Goal: Information Seeking & Learning: Learn about a topic

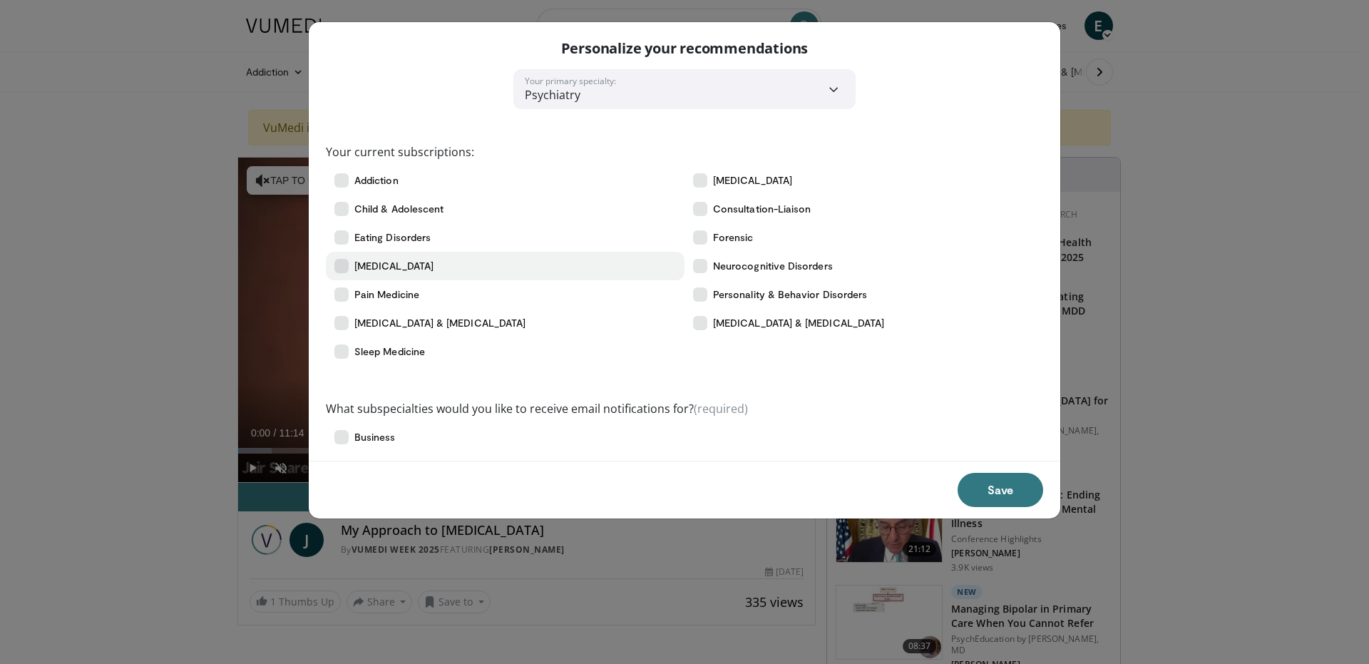
click at [421, 264] on span "[MEDICAL_DATA]" at bounding box center [393, 266] width 79 height 14
click at [421, 263] on span "[MEDICAL_DATA]" at bounding box center [393, 266] width 79 height 14
click at [421, 261] on span "[MEDICAL_DATA]" at bounding box center [393, 266] width 79 height 14
click at [834, 89] on select "**********" at bounding box center [684, 89] width 342 height 40
click at [998, 485] on button "Save" at bounding box center [1001, 490] width 86 height 34
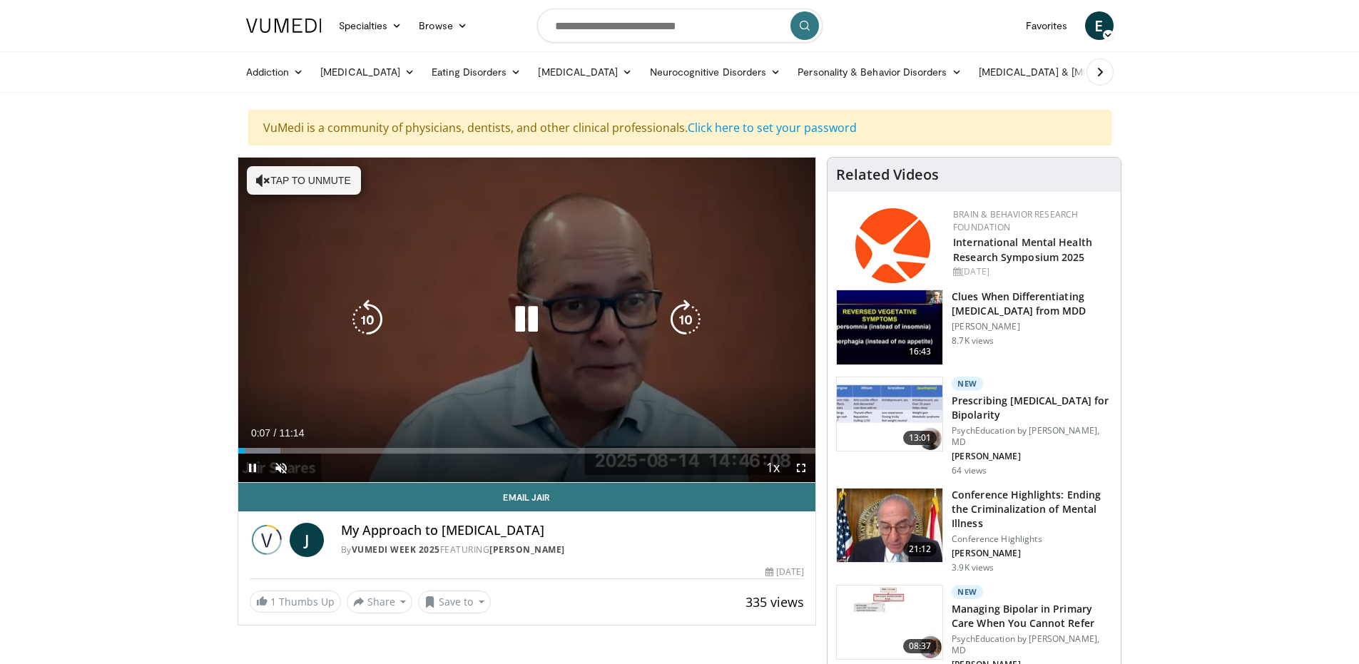
click at [489, 320] on div "Video Player" at bounding box center [526, 319] width 347 height 29
click at [515, 317] on icon "Video Player" at bounding box center [526, 320] width 40 height 40
click at [676, 321] on icon "Video Player" at bounding box center [685, 320] width 40 height 40
click at [315, 180] on button "Tap to unmute" at bounding box center [304, 180] width 114 height 29
click at [528, 312] on icon "Video Player" at bounding box center [526, 320] width 40 height 40
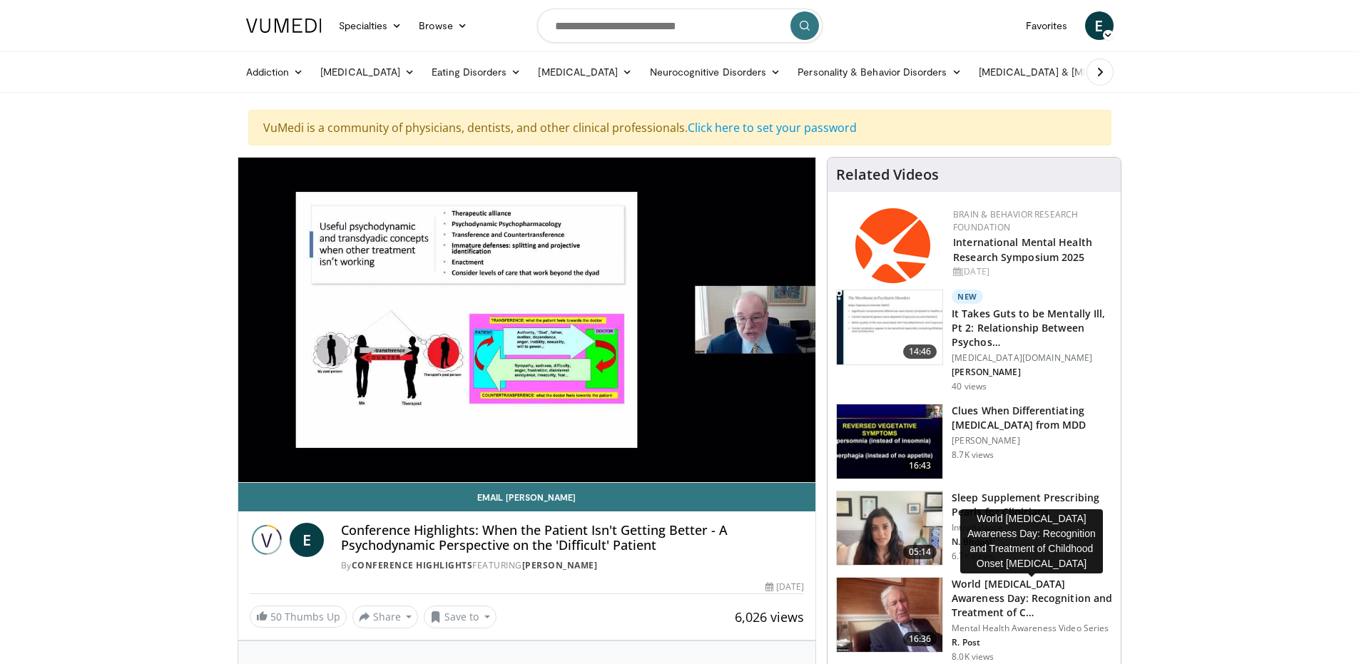
click at [1015, 609] on h3 "World Bipolar Disorder Awareness Day: Recognition and Treatment of C…" at bounding box center [1031, 598] width 160 height 43
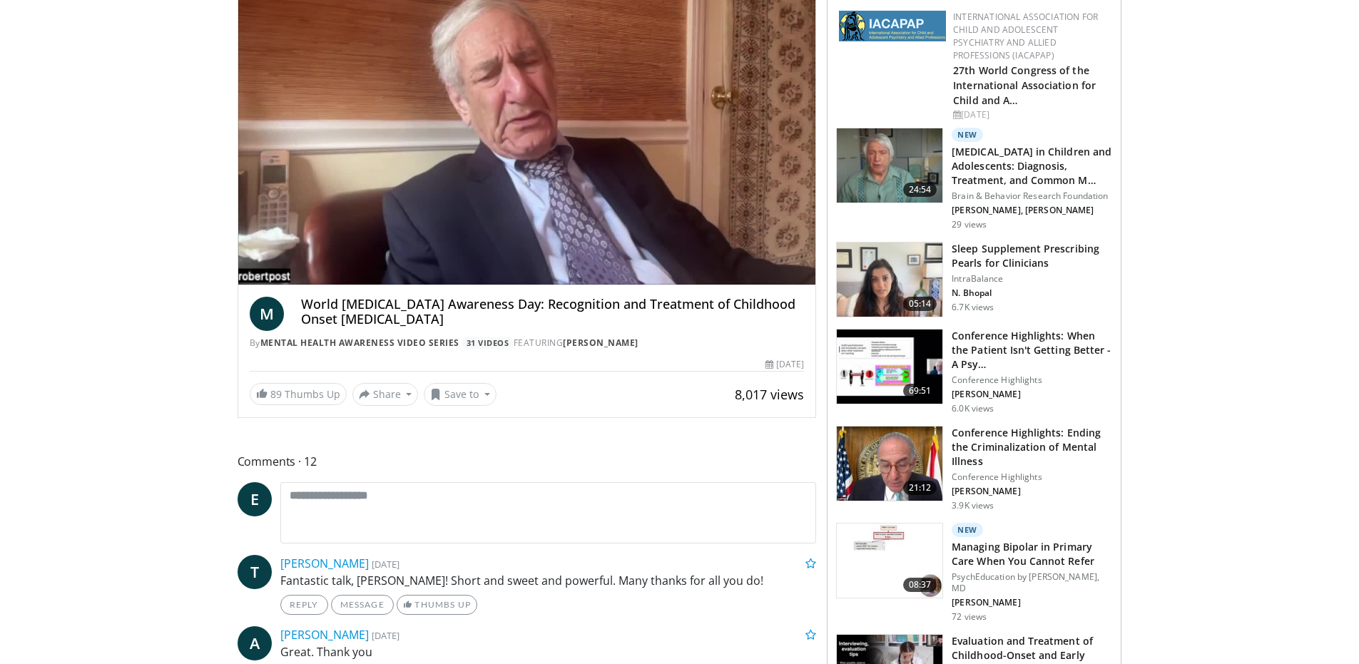
scroll to position [285, 0]
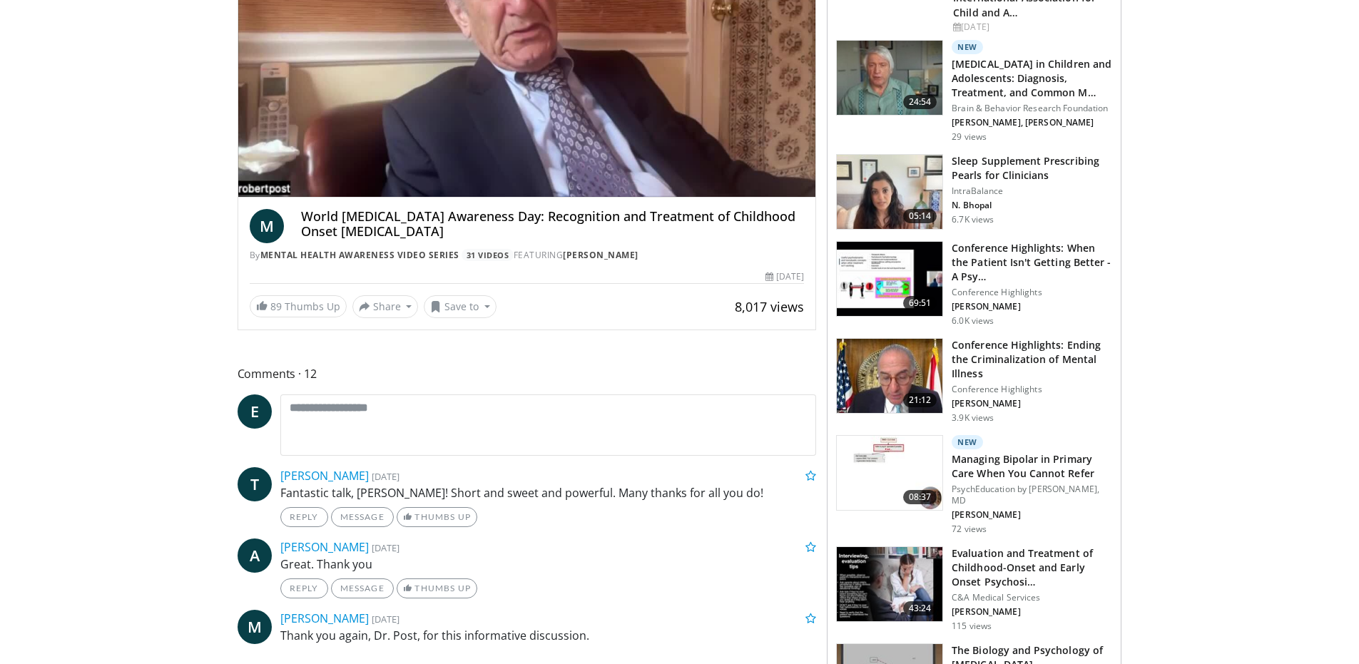
click at [889, 459] on img at bounding box center [890, 473] width 106 height 74
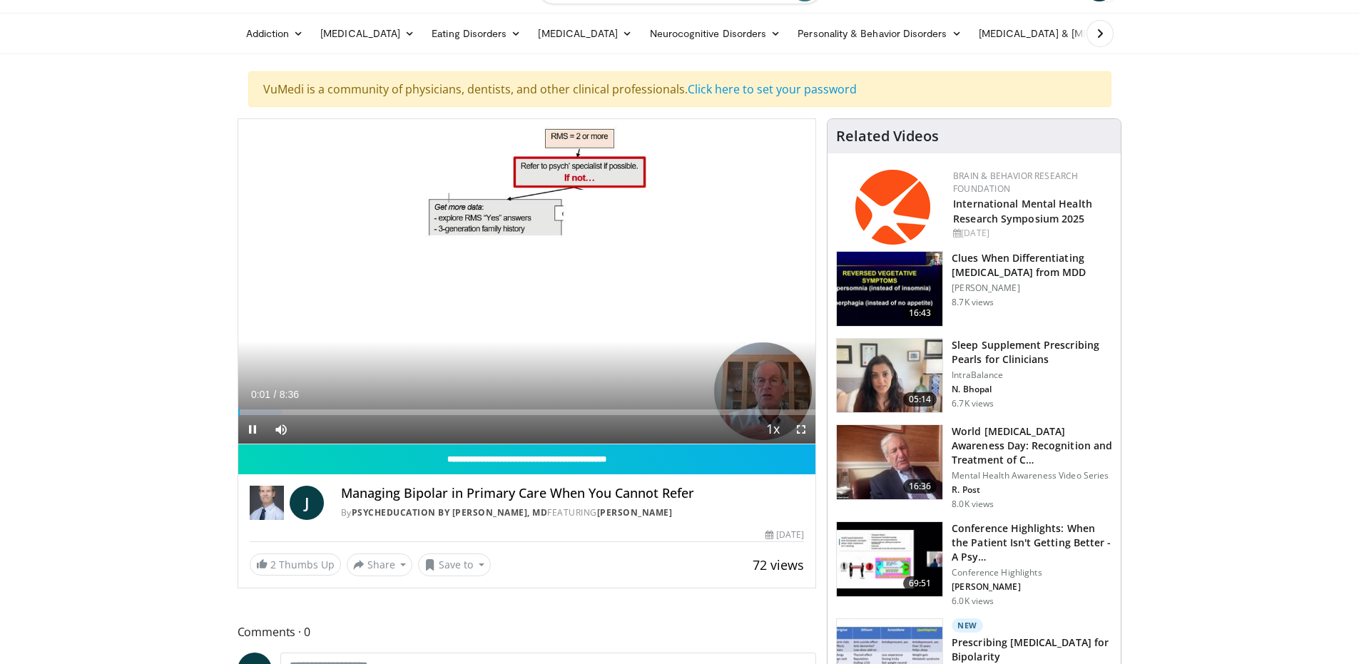
scroll to position [71, 0]
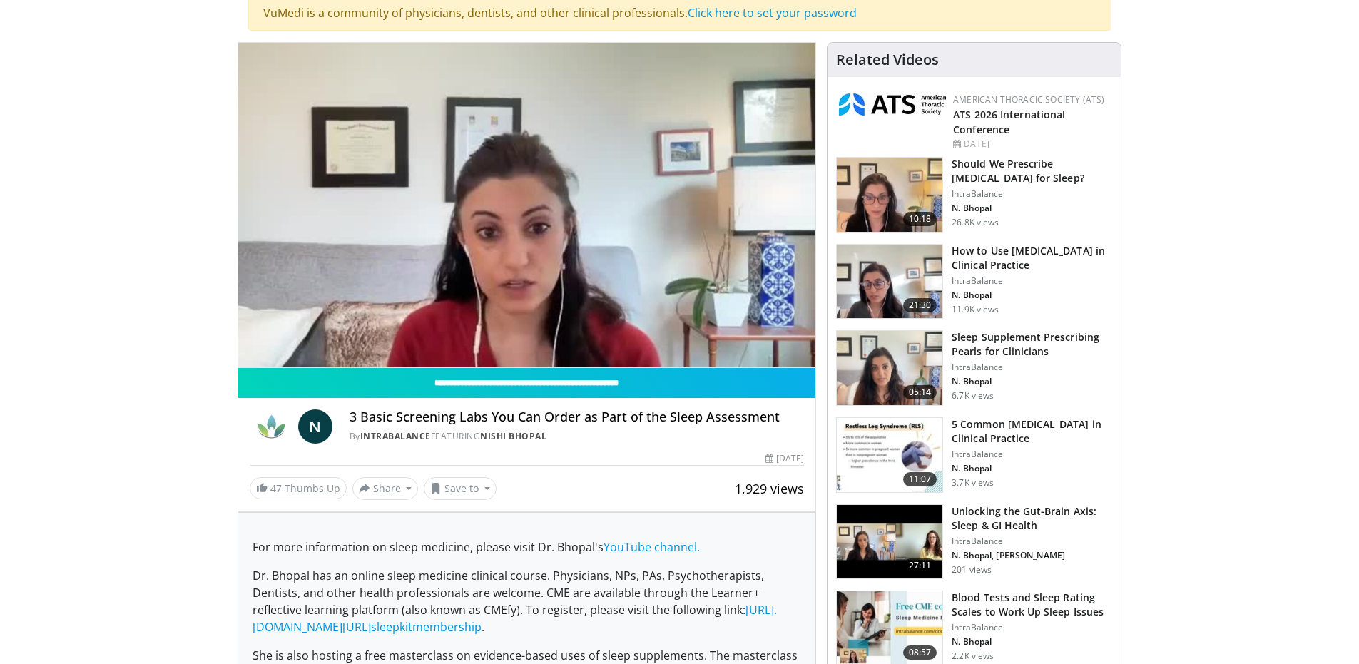
scroll to position [143, 0]
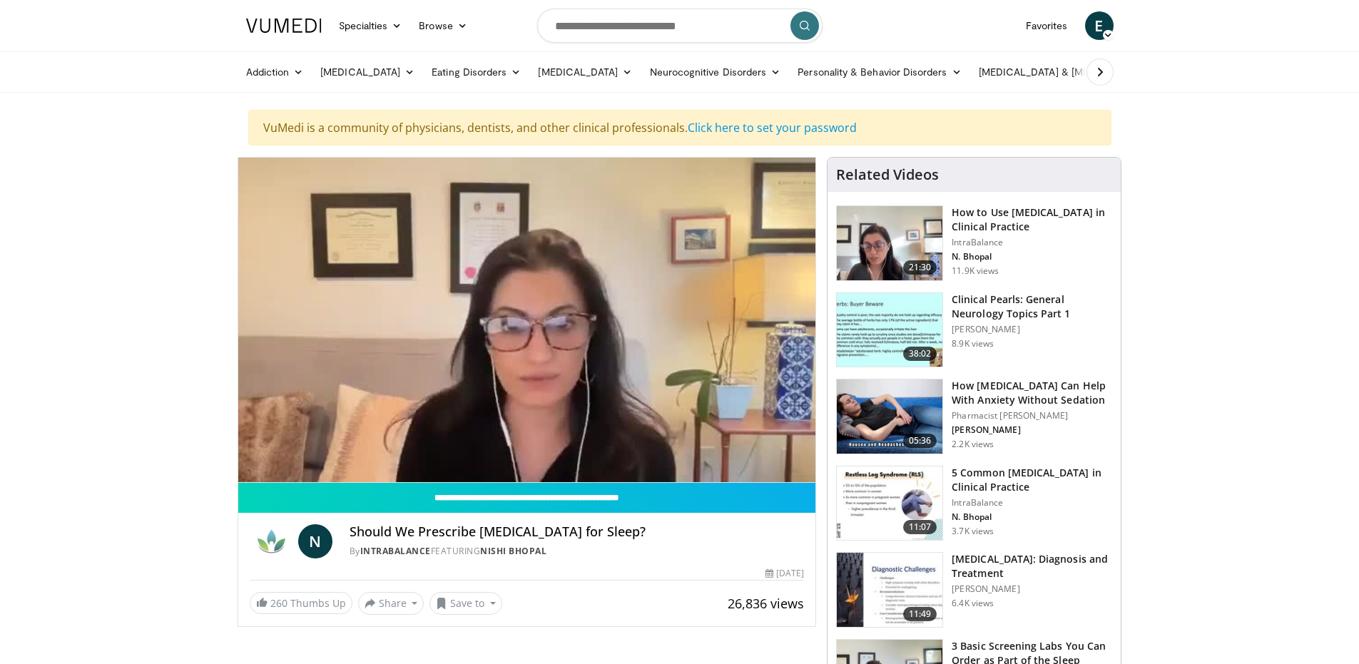
scroll to position [71, 0]
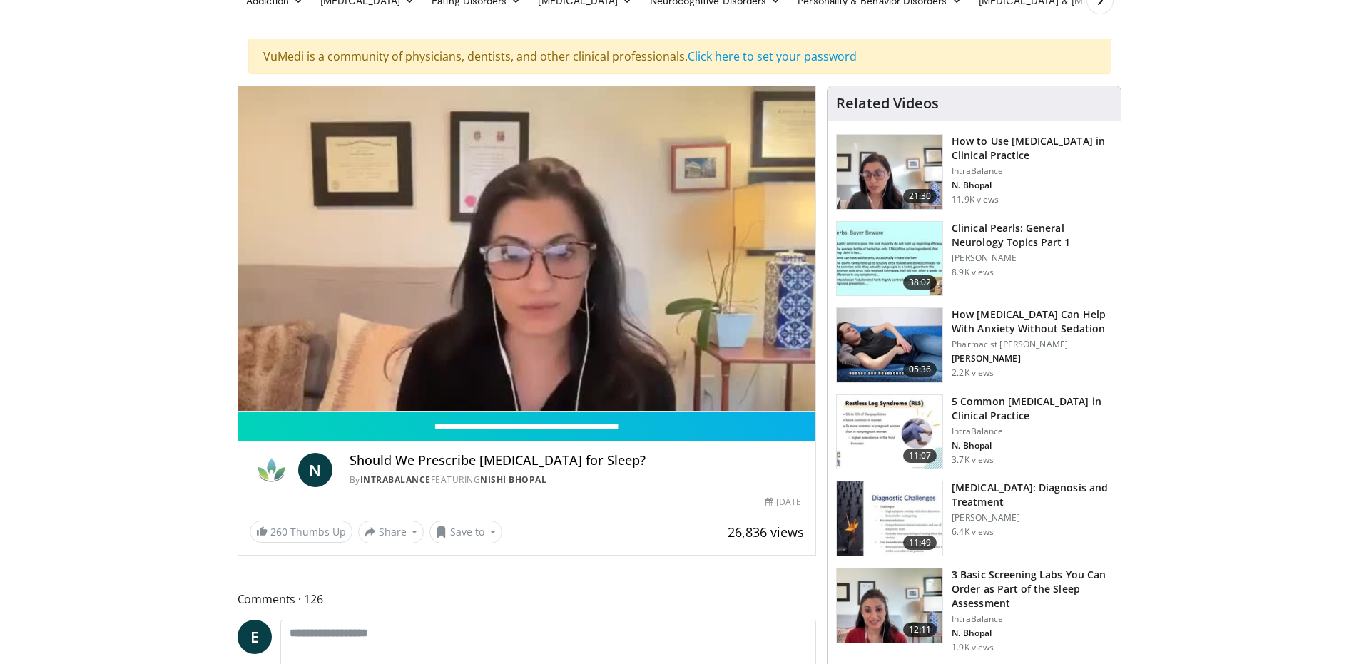
click at [893, 335] on img at bounding box center [890, 345] width 106 height 74
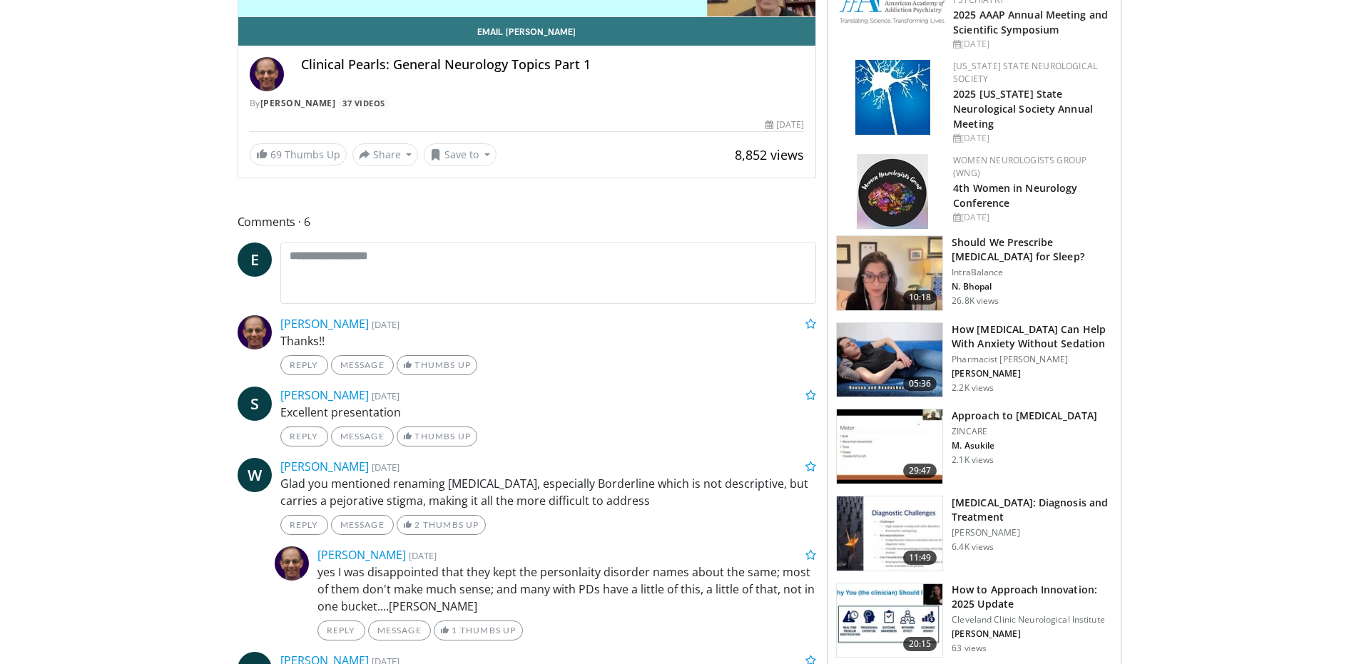
scroll to position [499, 0]
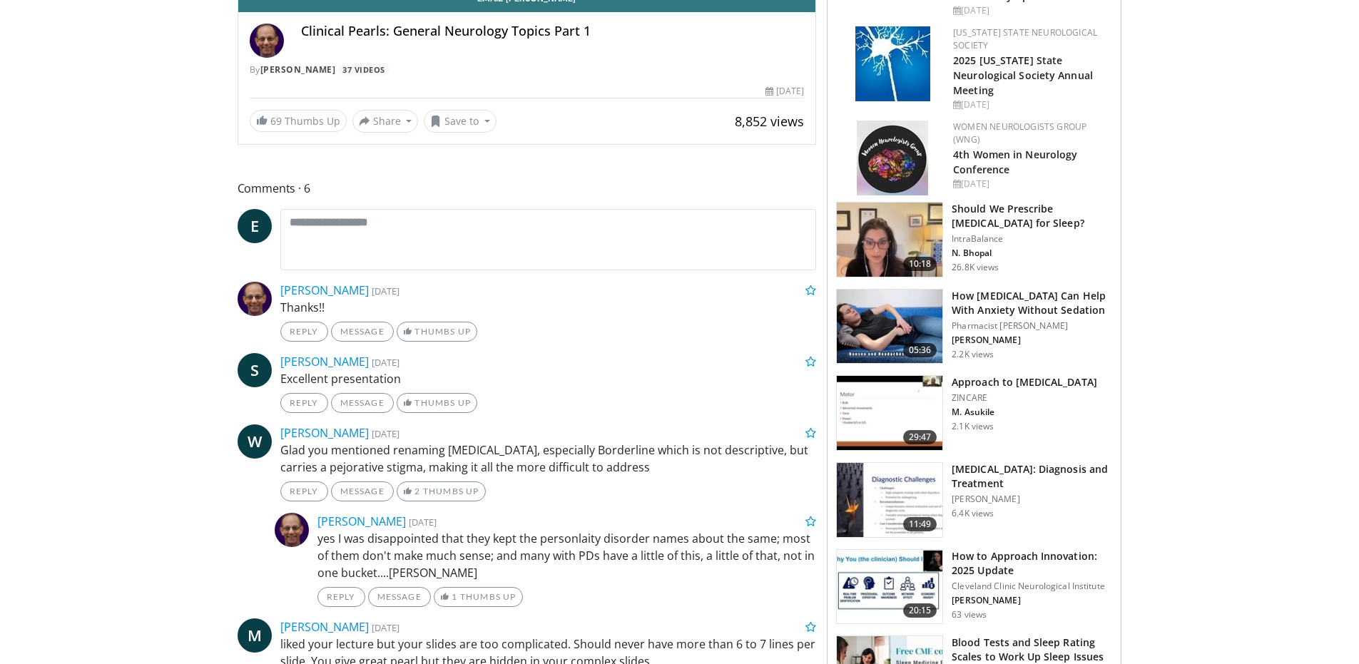
click at [894, 333] on img at bounding box center [890, 327] width 106 height 74
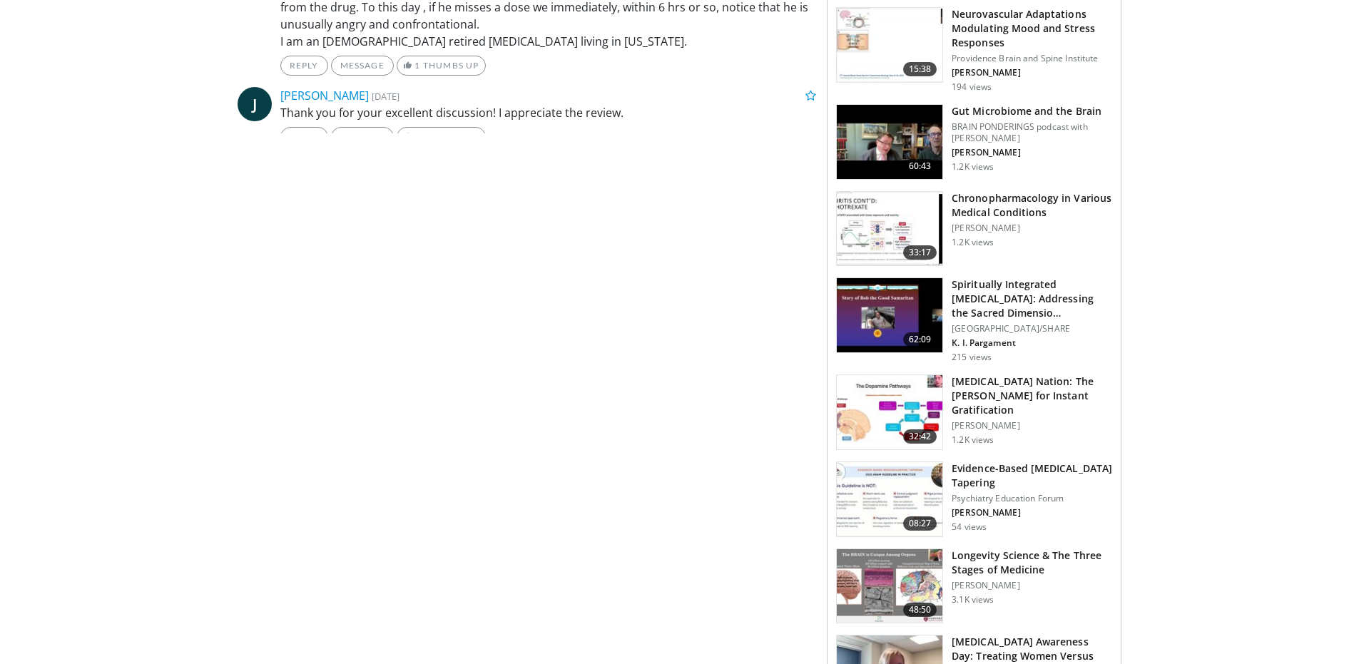
scroll to position [927, 0]
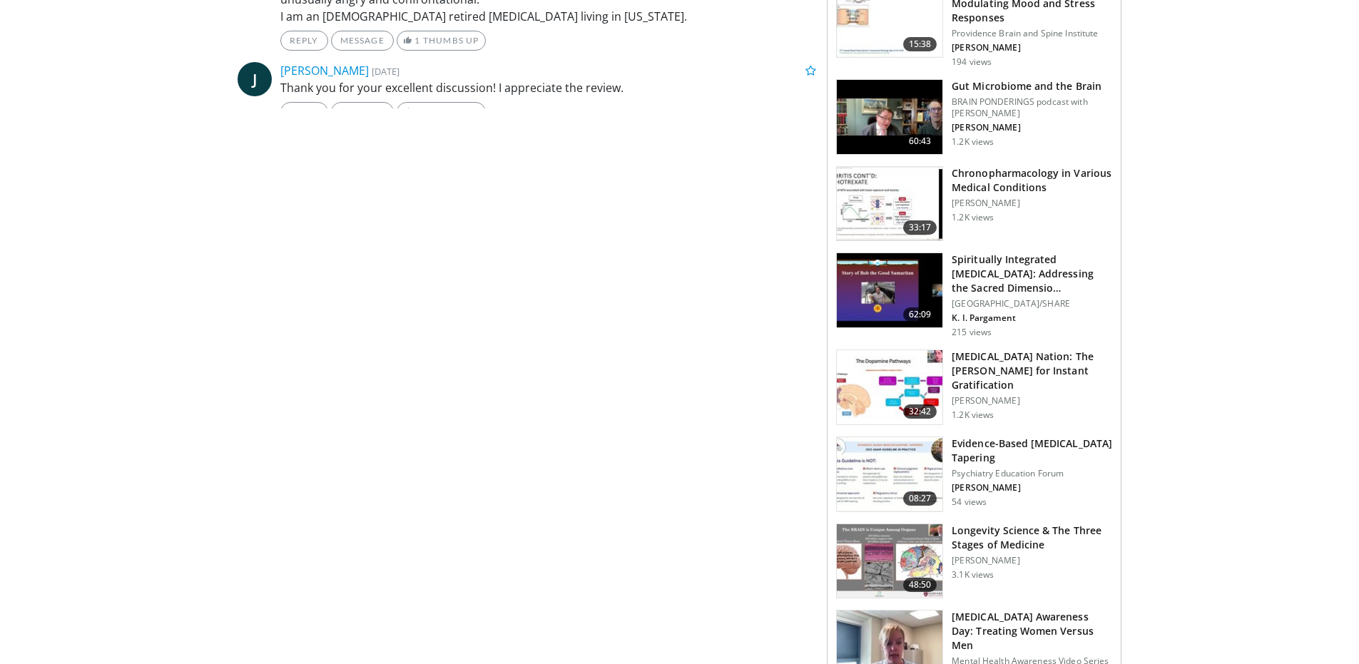
click at [874, 434] on div "10:18 Should We Prescribe [MEDICAL_DATA] for Sleep? IntraBalance N. Bhopal 26.8…" at bounding box center [974, 165] width 276 height 1774
click at [875, 469] on img at bounding box center [890, 474] width 106 height 74
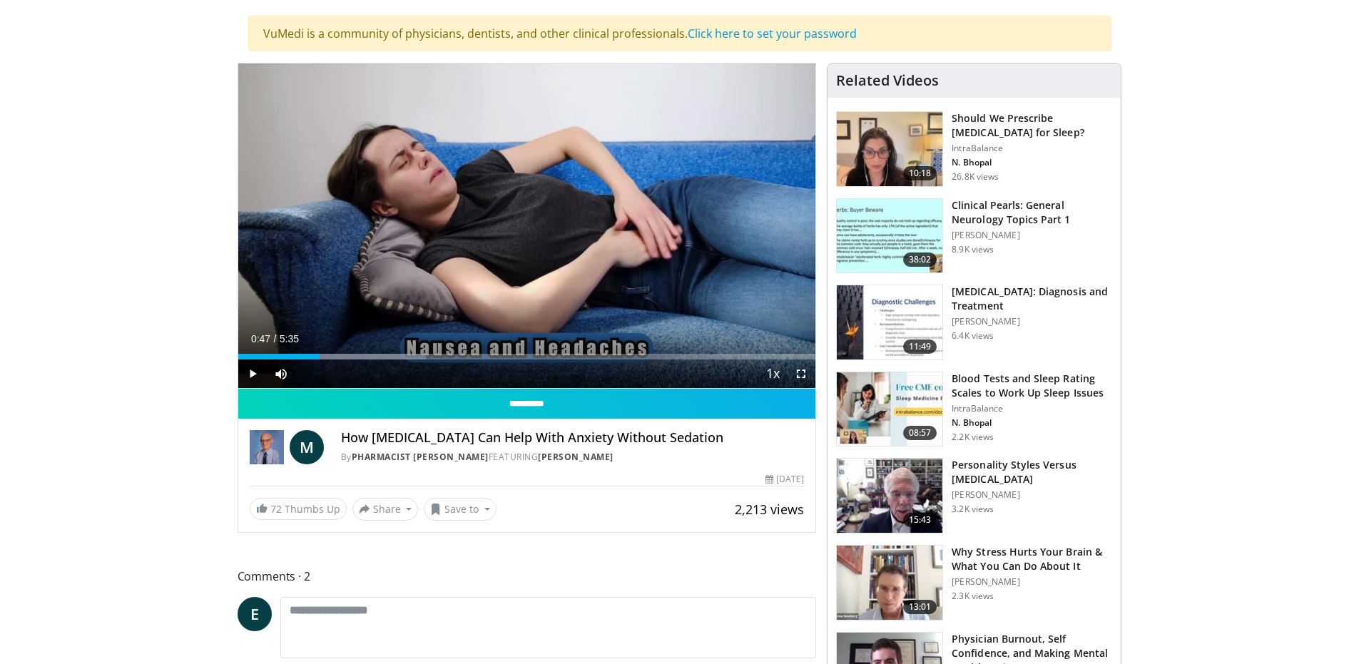
scroll to position [0, 0]
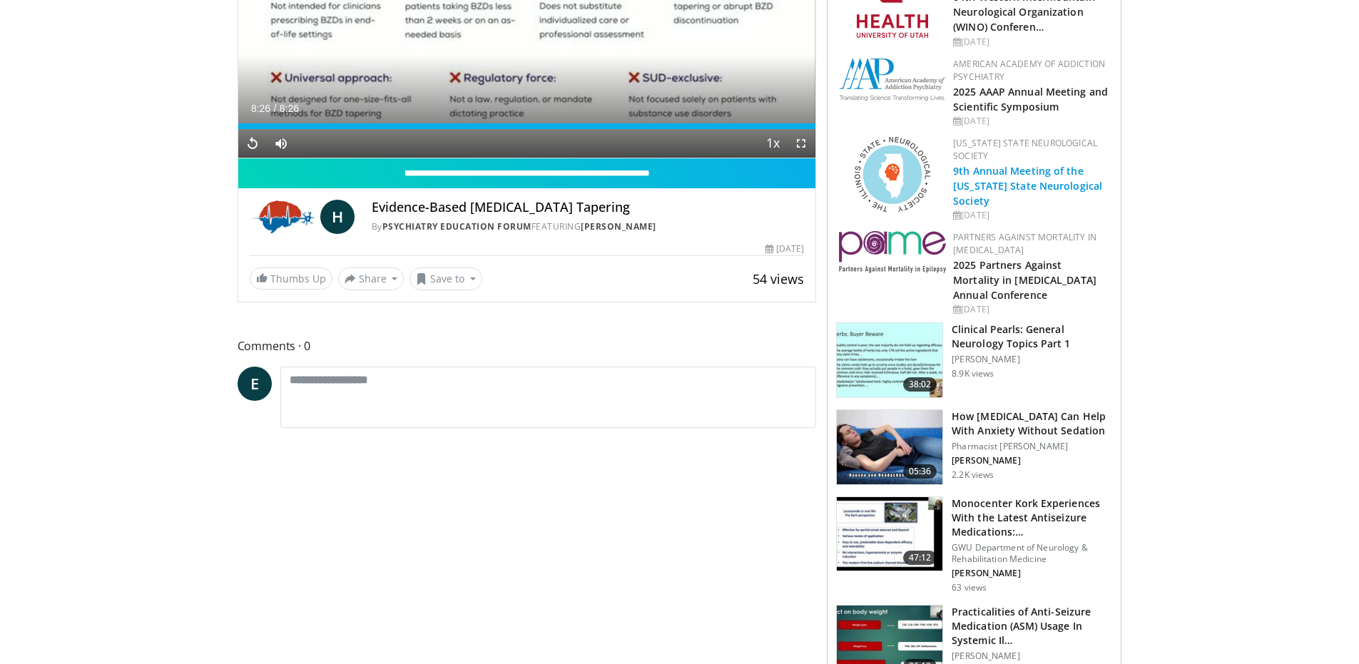
scroll to position [357, 0]
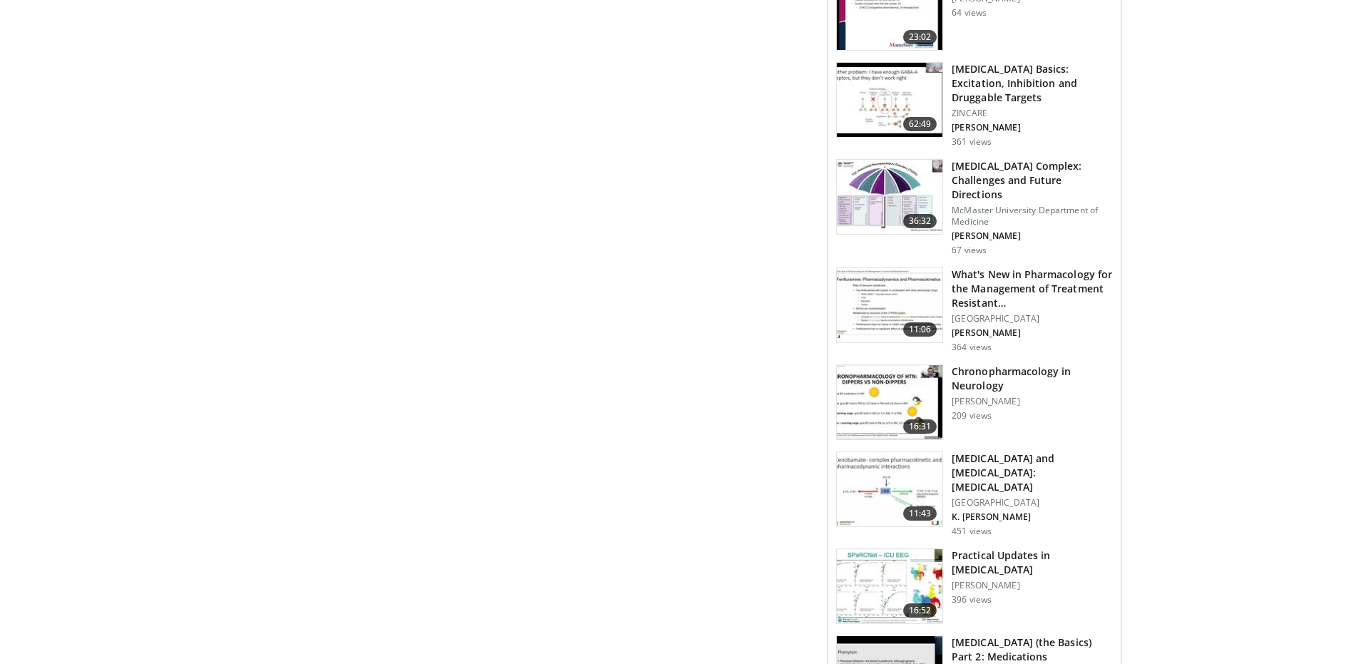
scroll to position [1627, 0]
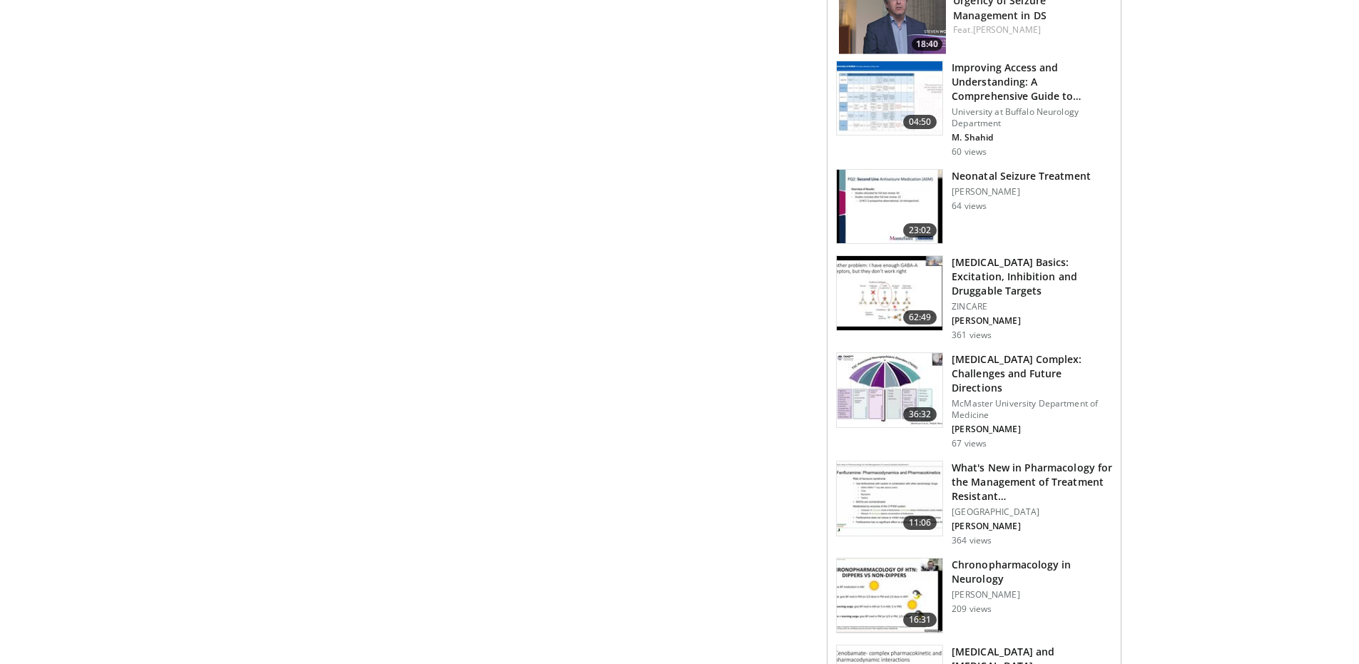
drag, startPoint x: 629, startPoint y: 252, endPoint x: 680, endPoint y: 243, distance: 51.4
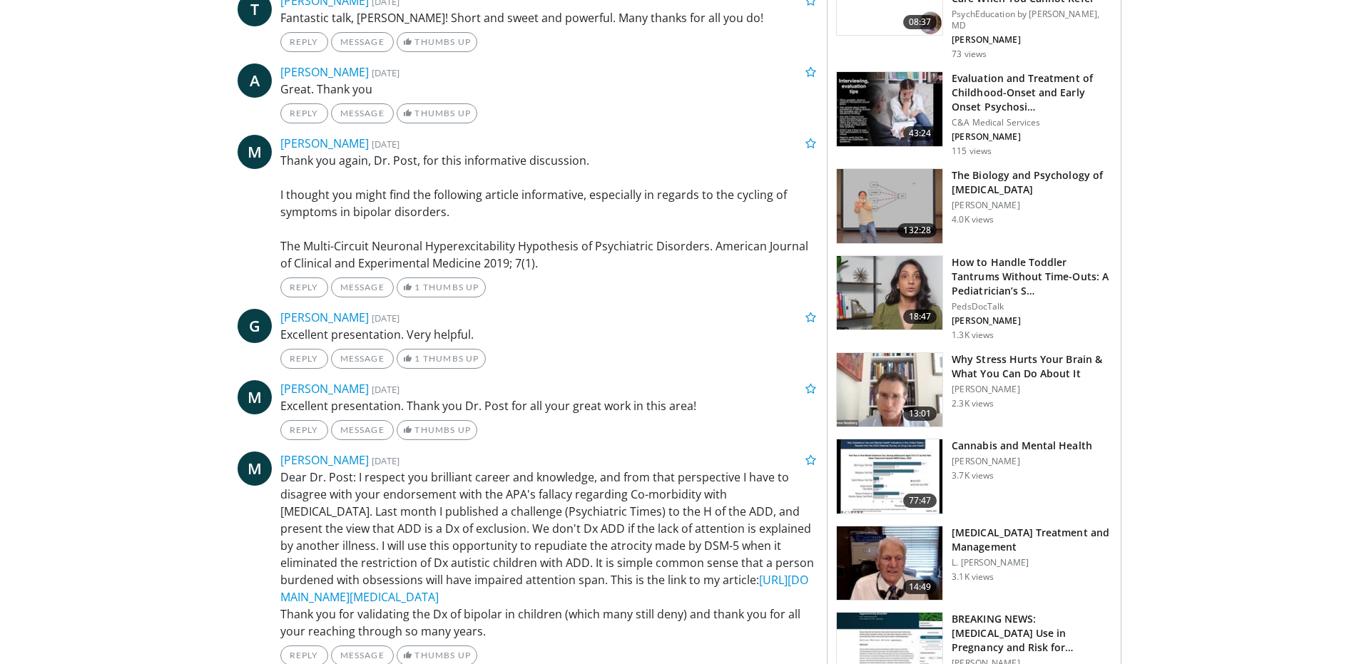
scroll to position [785, 0]
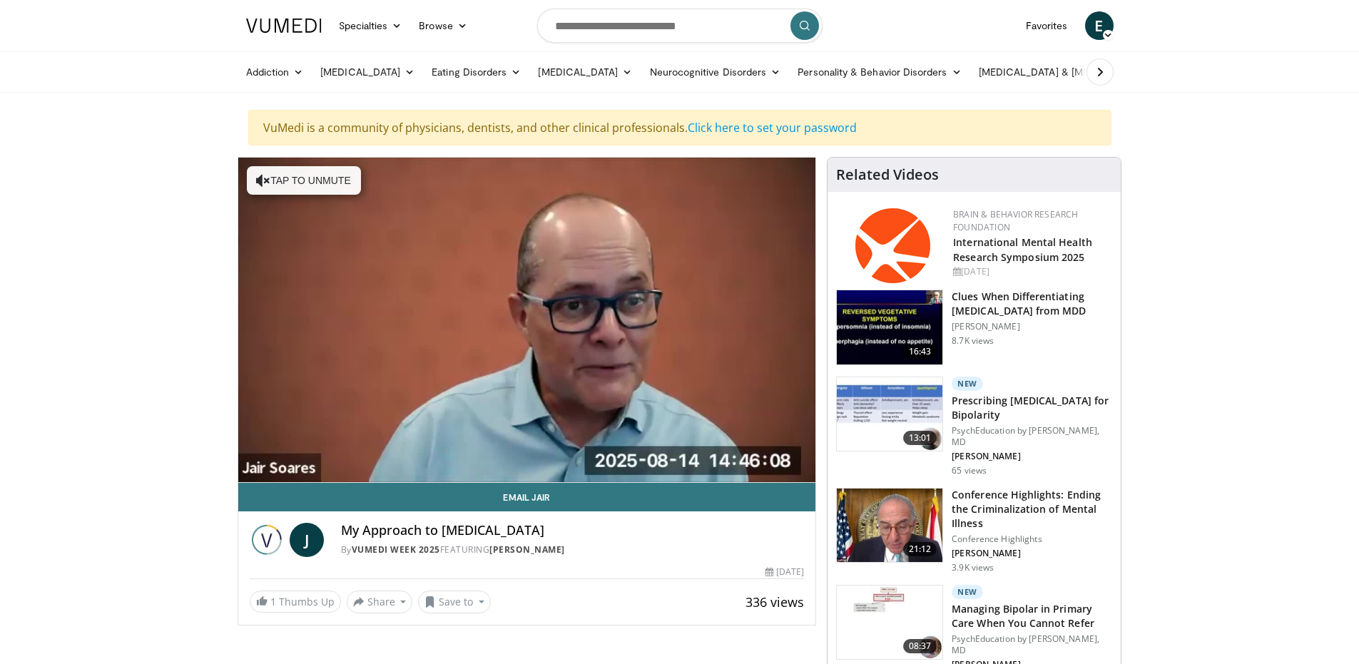
click at [871, 414] on img at bounding box center [890, 414] width 106 height 74
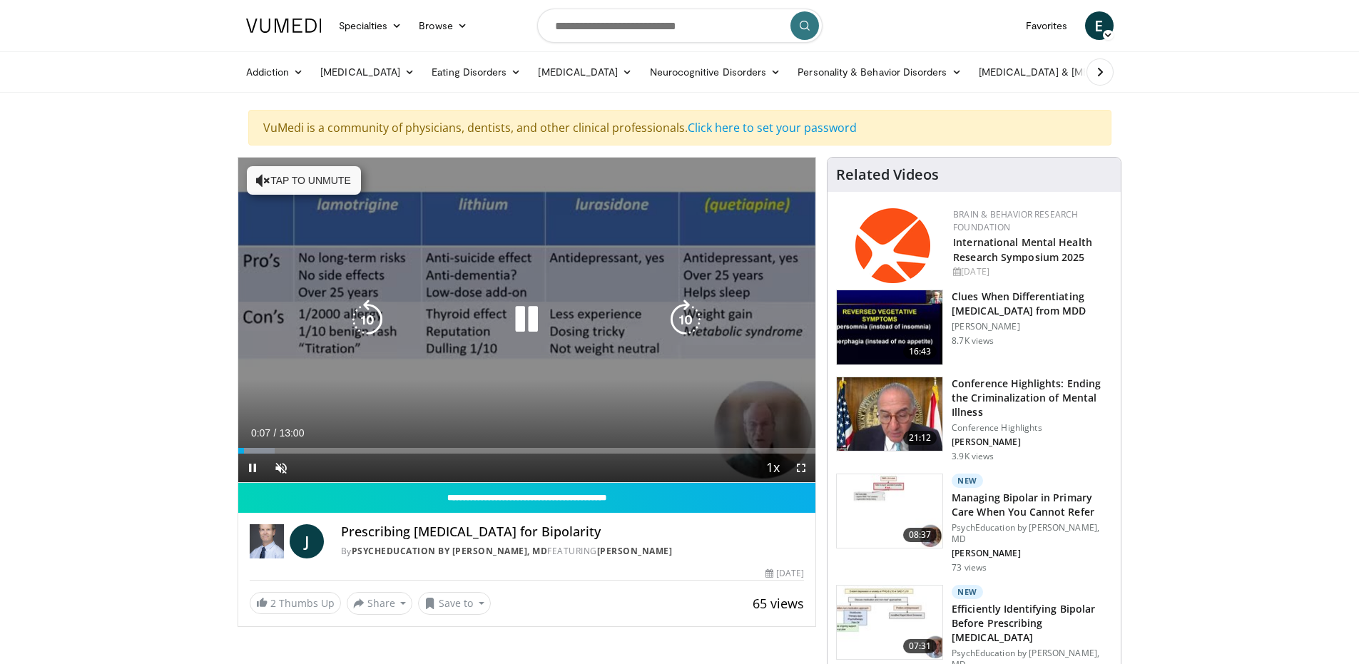
click at [287, 179] on button "Tap to unmute" at bounding box center [304, 180] width 114 height 29
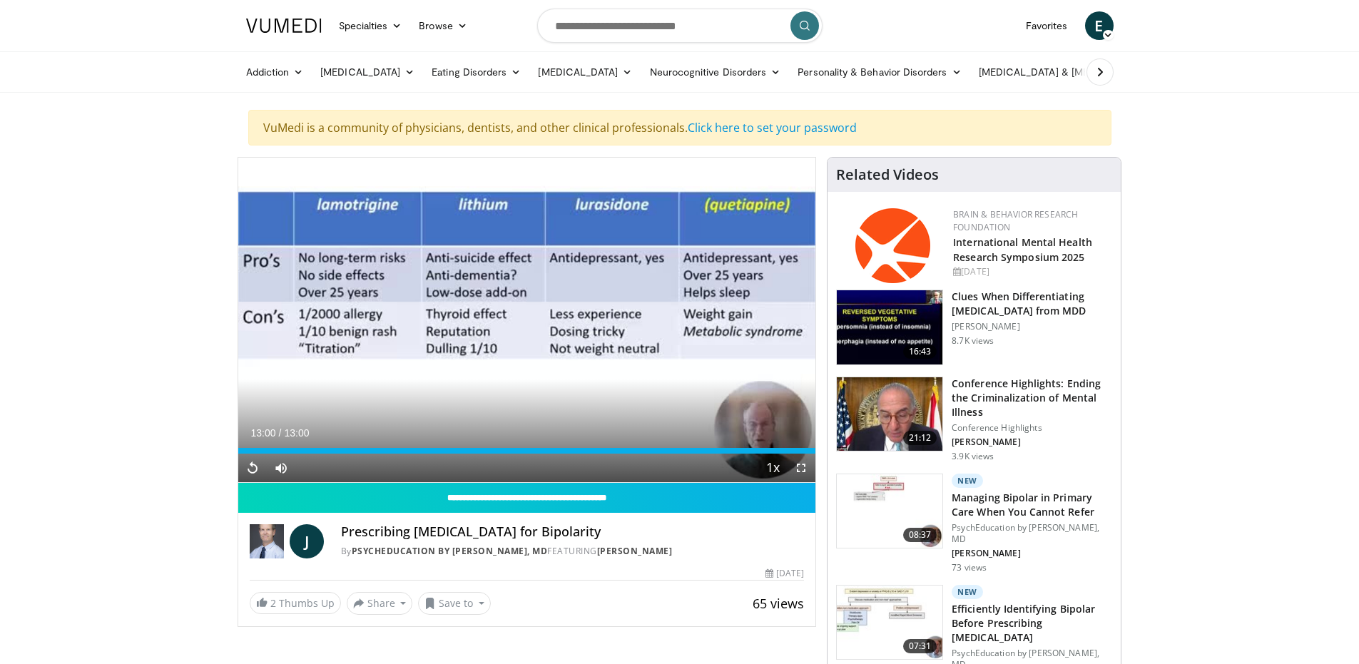
drag, startPoint x: 748, startPoint y: 496, endPoint x: 786, endPoint y: 457, distance: 54.0
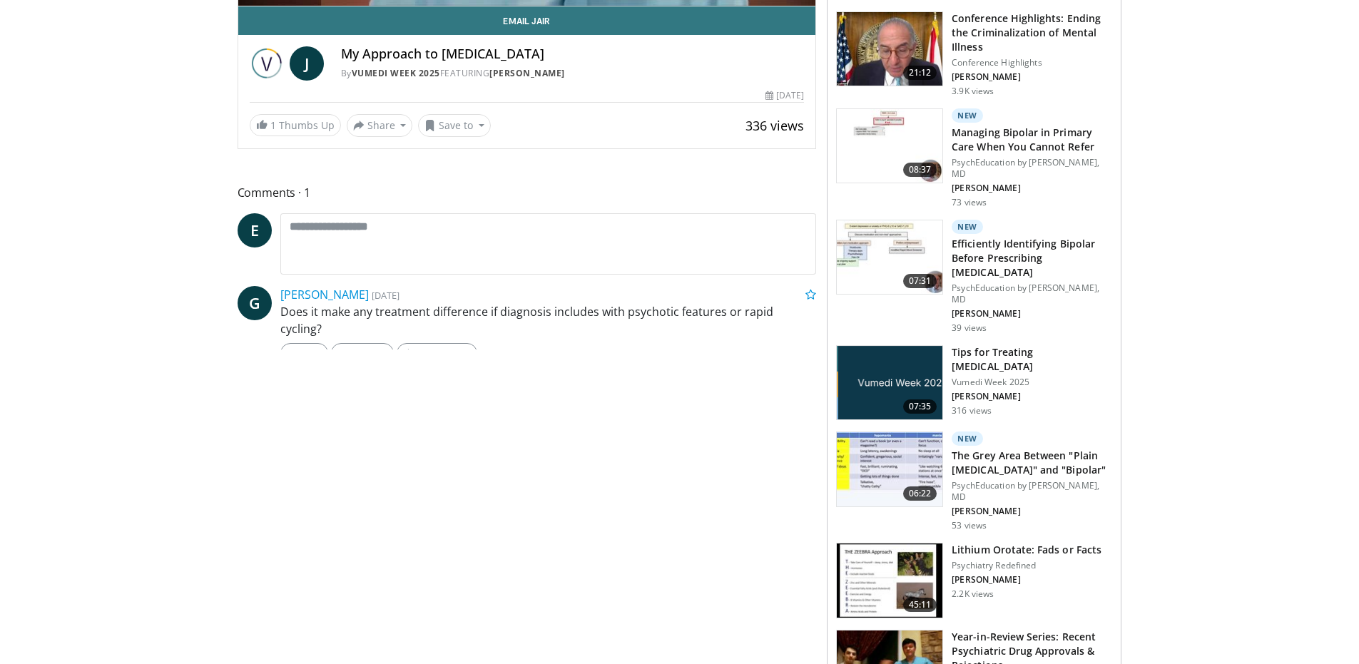
scroll to position [571, 0]
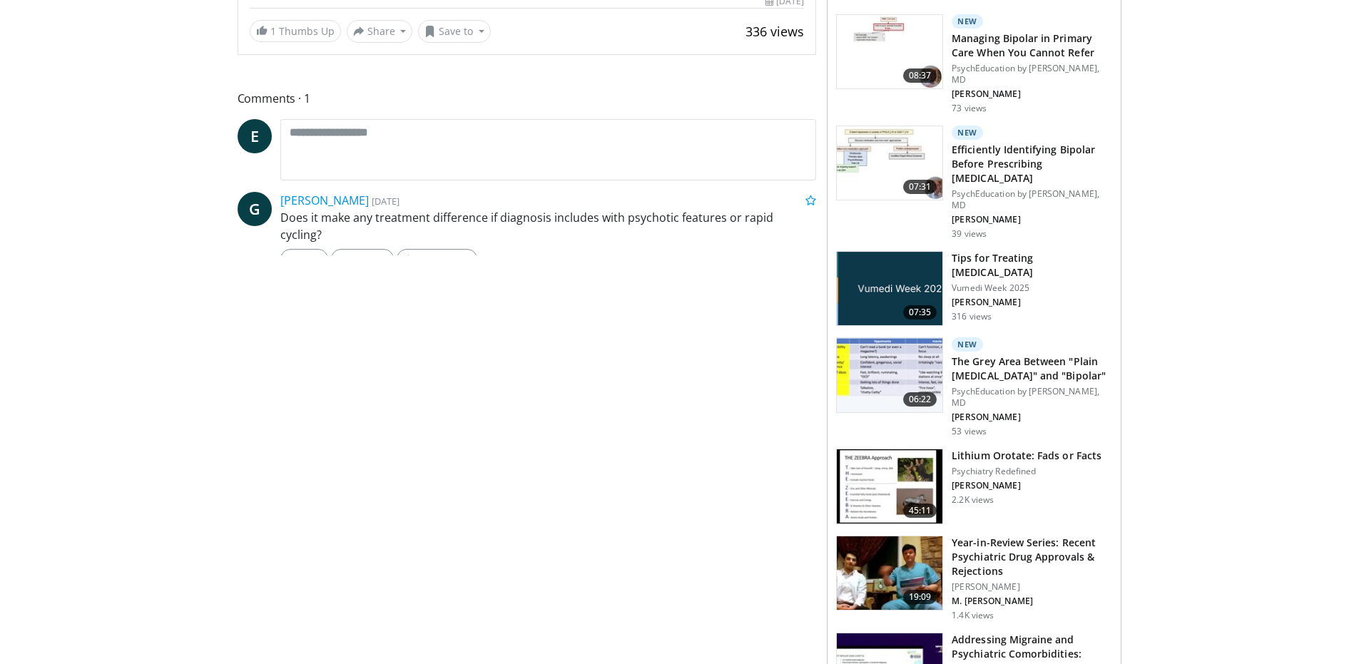
click at [866, 252] on img at bounding box center [890, 289] width 106 height 74
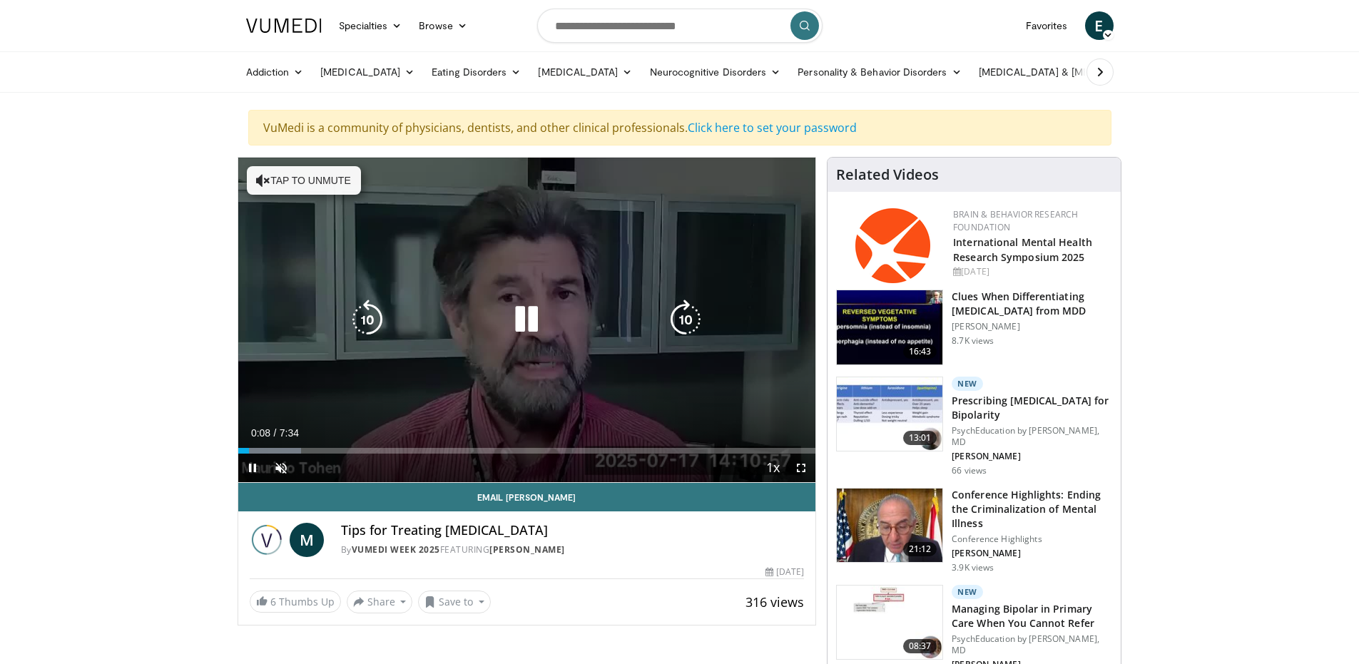
click at [300, 170] on button "Tap to unmute" at bounding box center [304, 180] width 114 height 29
